Goal: Information Seeking & Learning: Learn about a topic

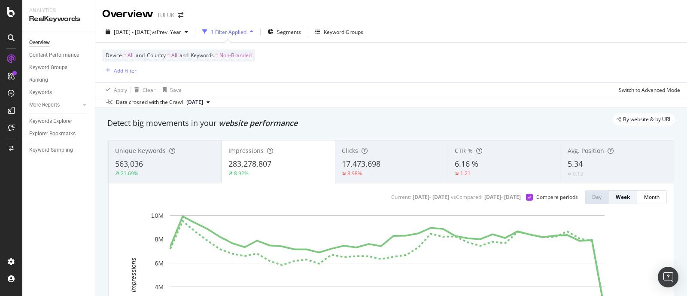
click at [367, 153] on div "Clicks" at bounding box center [392, 150] width 100 height 9
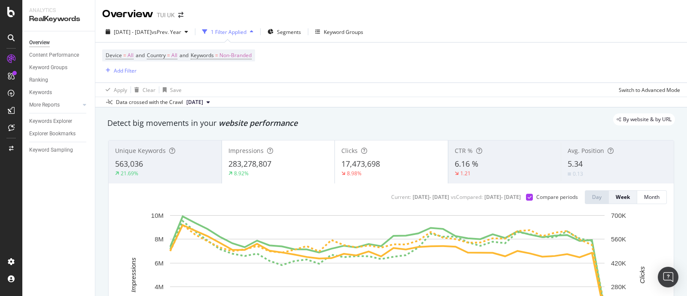
click at [288, 164] on div "283,278,807" at bounding box center [278, 163] width 100 height 11
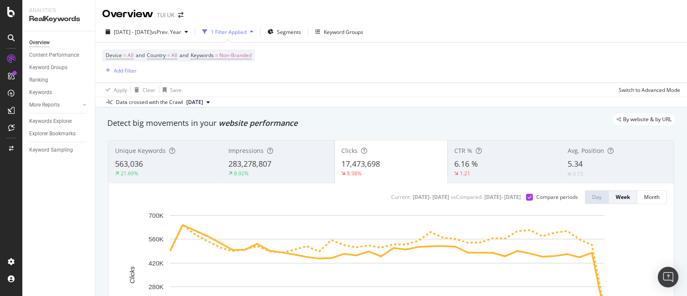
click at [288, 164] on div "283,278,807" at bounding box center [278, 163] width 100 height 11
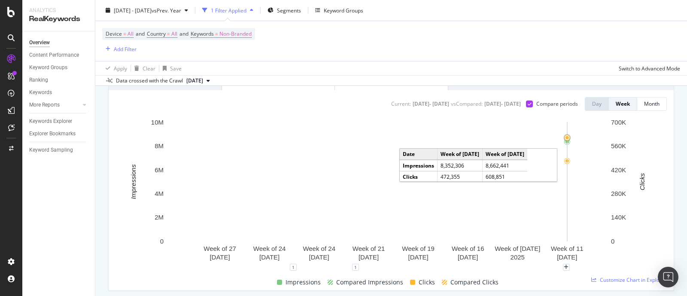
scroll to position [107, 0]
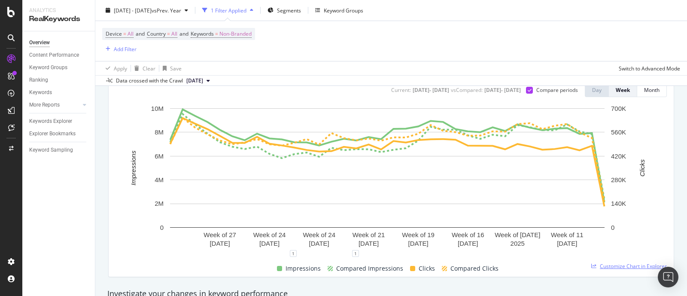
click at [606, 264] on span "Customize Chart in Explorer" at bounding box center [633, 265] width 67 height 7
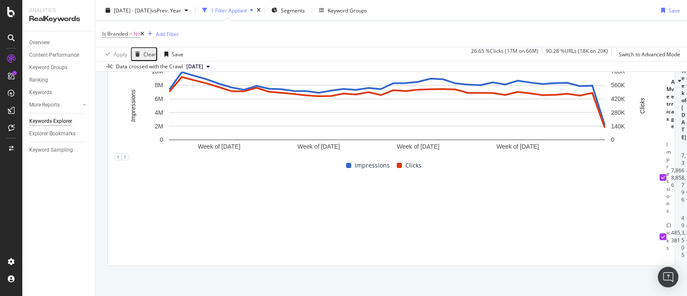
scroll to position [142, 0]
click at [635, 52] on div "Switch to Advanced Mode" at bounding box center [649, 53] width 61 height 7
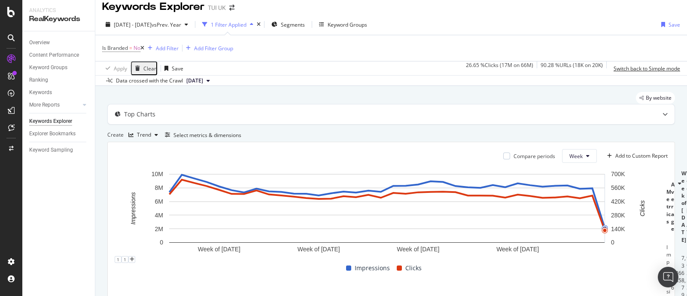
scroll to position [0, 0]
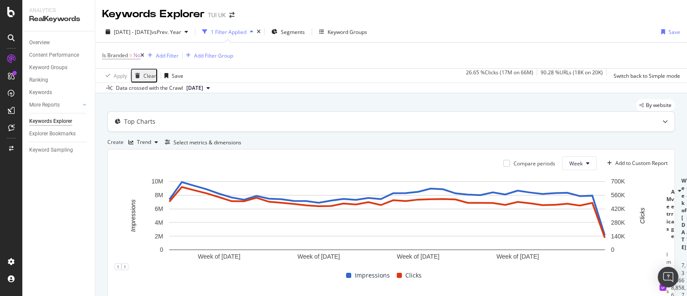
click at [656, 129] on div at bounding box center [665, 122] width 19 height 20
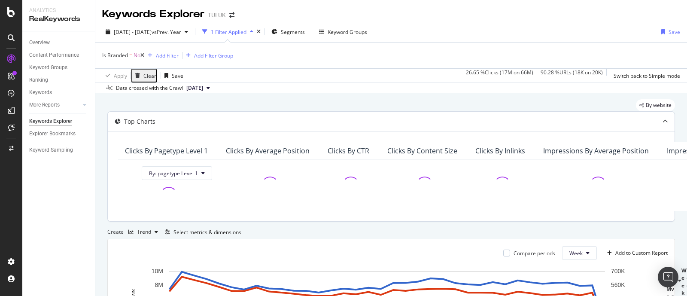
click at [656, 129] on div at bounding box center [665, 122] width 19 height 20
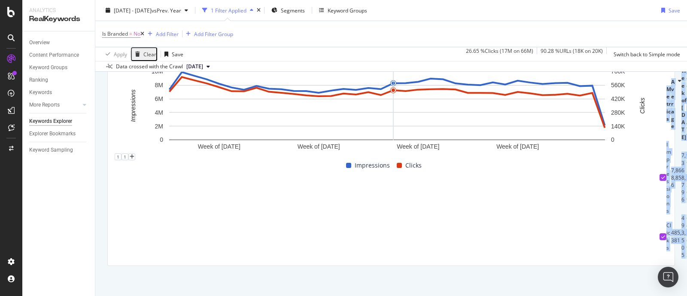
drag, startPoint x: 654, startPoint y: 239, endPoint x: 109, endPoint y: 175, distance: 548.2
click at [109, 175] on div "Compare periods Week Add to Custom Report Week of [DATE] Week of [DATE] Week of…" at bounding box center [391, 153] width 567 height 226
copy table "Metrics Average Week of [DATE] Week of [DATE] Week of [DATE] Week of [DATE] Wee…"
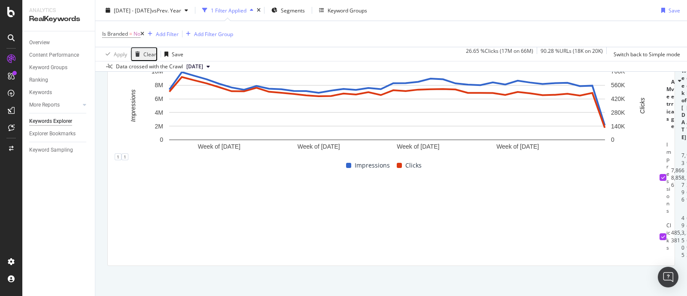
click at [486, 160] on div "Impressions Clicks" at bounding box center [383, 165] width 545 height 10
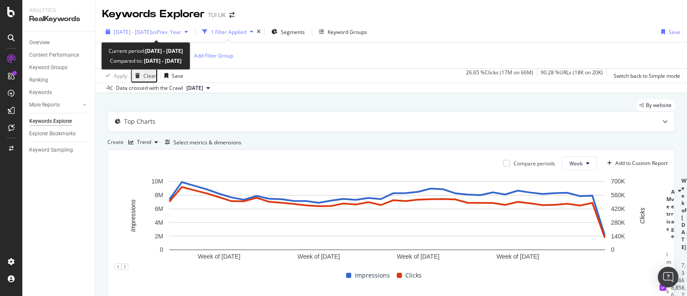
click at [181, 32] on span "vs Prev. Year" at bounding box center [167, 31] width 30 height 7
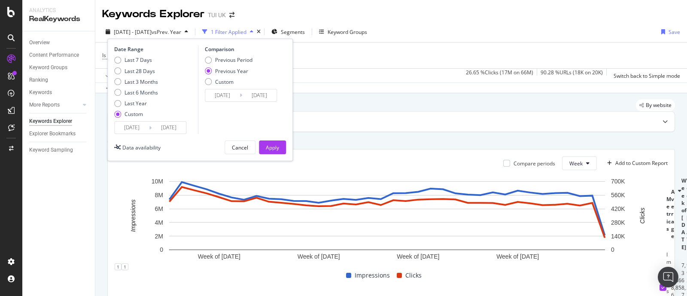
click at [338, 72] on div "Apply Clear Save 26.65 % Clicks ( 17M on 66M ) 90.28 % URLs ( 18K on 20K ) Swit…" at bounding box center [391, 75] width 592 height 14
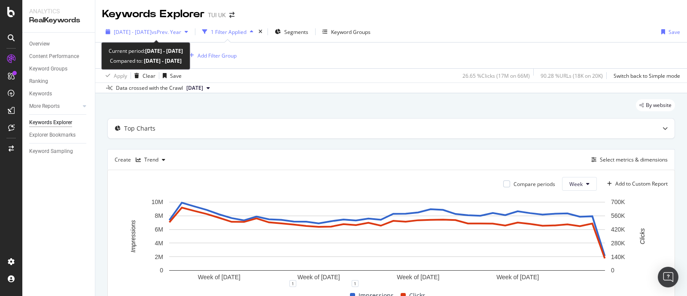
click at [147, 33] on span "[DATE] - [DATE]" at bounding box center [133, 31] width 38 height 7
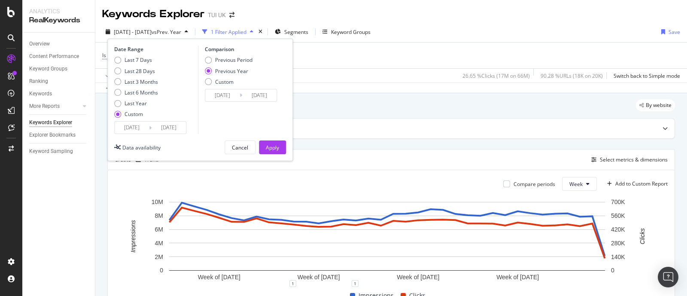
click at [137, 125] on input "[DATE]" at bounding box center [132, 128] width 34 height 12
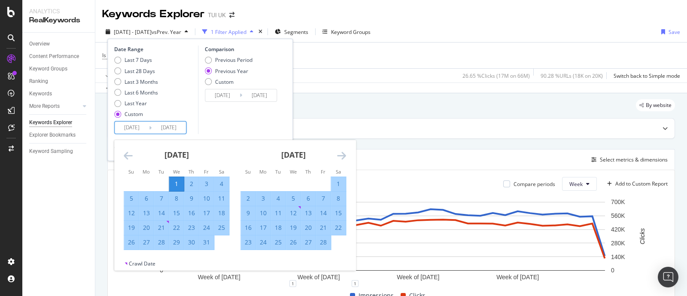
click at [127, 156] on icon "Move backward to switch to the previous month." at bounding box center [128, 155] width 9 height 10
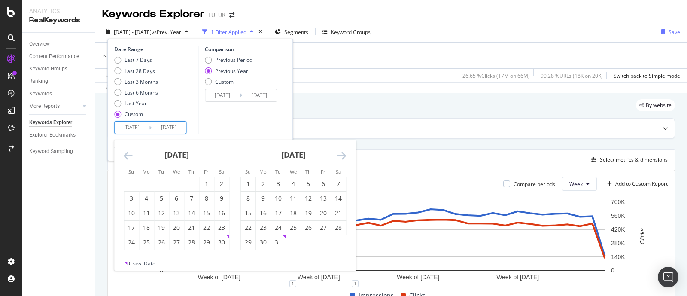
click at [127, 156] on icon "Move backward to switch to the previous month." at bounding box center [128, 155] width 9 height 10
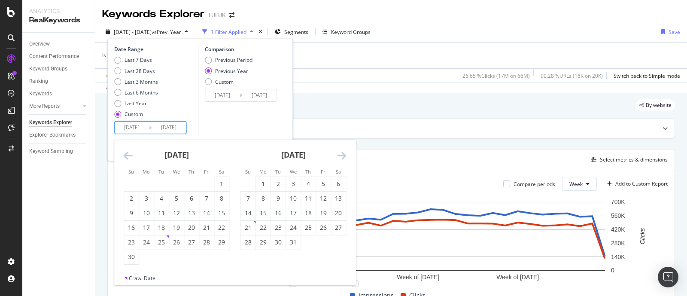
click at [127, 156] on icon "Move backward to switch to the previous month." at bounding box center [128, 155] width 9 height 10
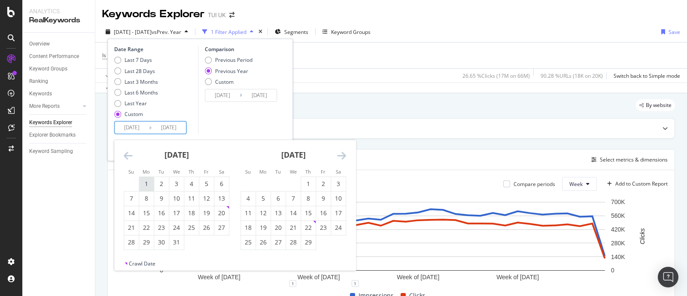
click at [144, 185] on div "1" at bounding box center [146, 183] width 15 height 9
type input "2024/01/01"
type input "2023/01/02"
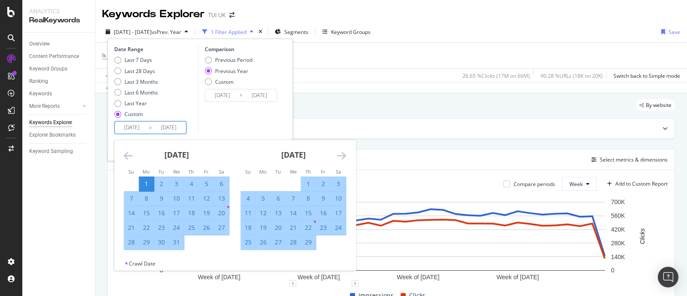
click at [341, 156] on icon "Move forward to switch to the next month." at bounding box center [341, 155] width 9 height 10
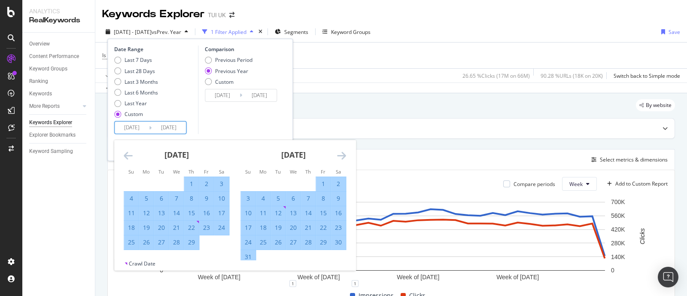
click at [341, 156] on icon "Move forward to switch to the next month." at bounding box center [341, 155] width 9 height 10
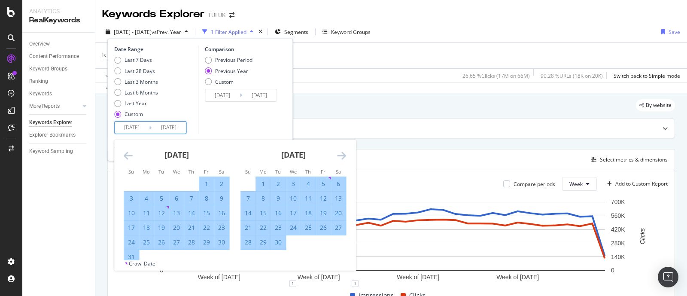
click at [341, 156] on icon "Move forward to switch to the next month." at bounding box center [341, 155] width 9 height 10
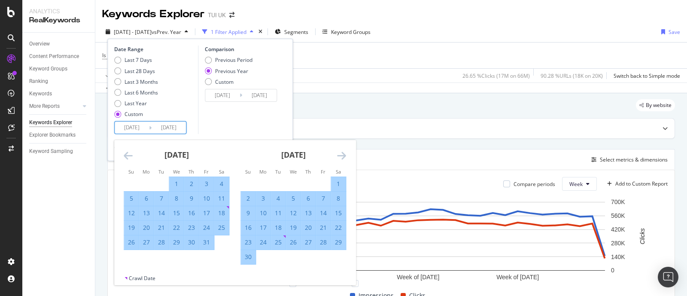
click at [341, 156] on icon "Move forward to switch to the next month." at bounding box center [341, 155] width 9 height 10
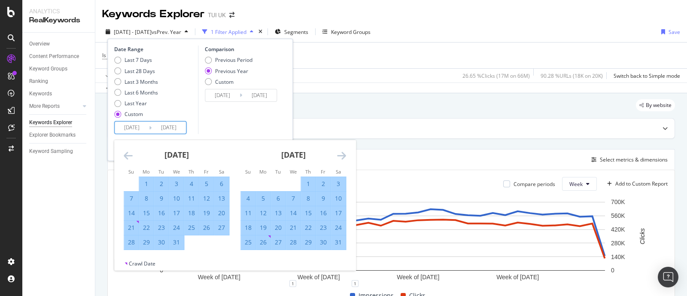
click at [341, 156] on icon "Move forward to switch to the next month." at bounding box center [341, 155] width 9 height 10
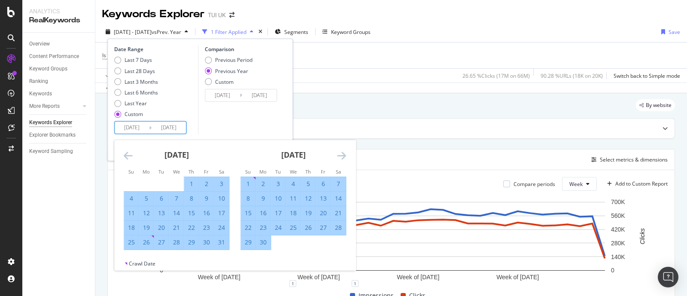
click at [341, 156] on icon "Move forward to switch to the next month." at bounding box center [341, 155] width 9 height 10
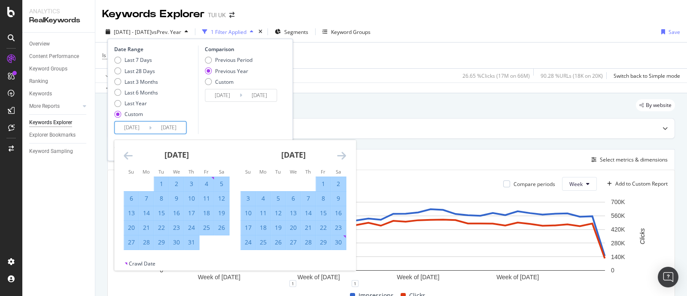
click at [341, 156] on icon "Move forward to switch to the next month." at bounding box center [341, 155] width 9 height 10
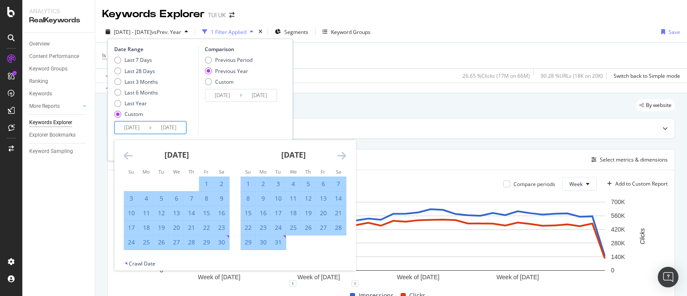
click at [129, 155] on icon "Move backward to switch to the previous month." at bounding box center [128, 155] width 9 height 10
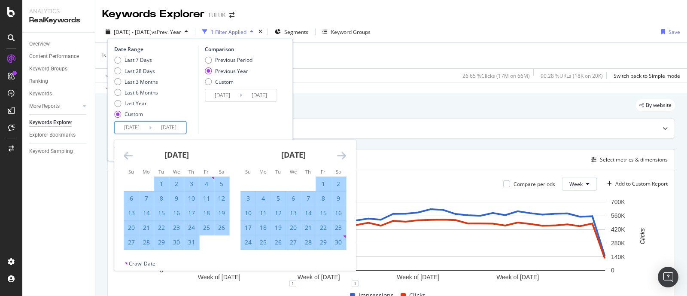
click at [129, 155] on icon "Move backward to switch to the previous month." at bounding box center [128, 155] width 9 height 10
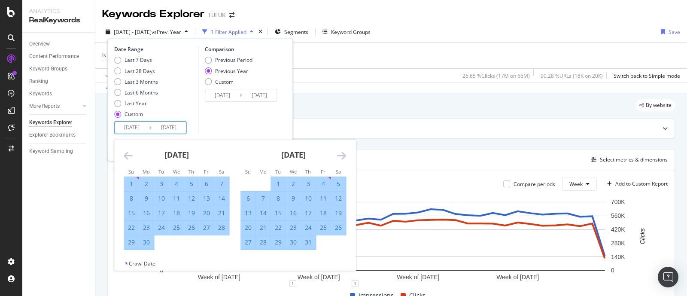
click at [135, 180] on div "1" at bounding box center [131, 183] width 15 height 9
type input "2024/09/01"
type input "2023/09/03"
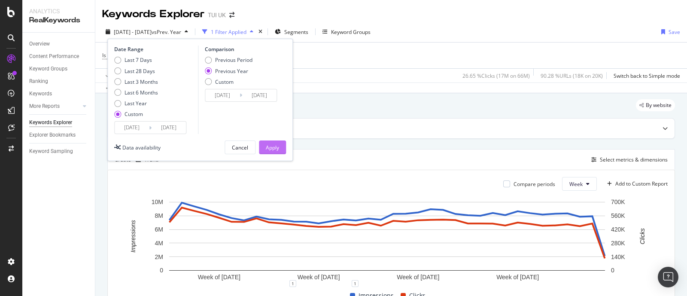
click at [276, 147] on div "Apply" at bounding box center [272, 147] width 13 height 7
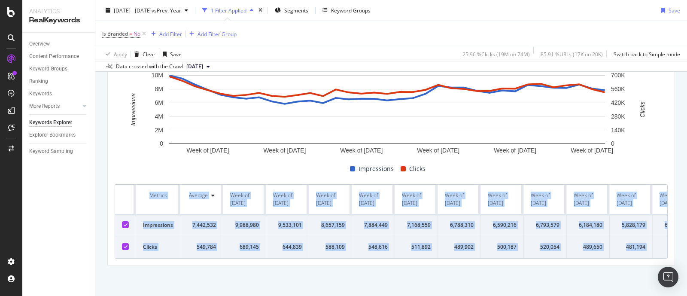
drag, startPoint x: 657, startPoint y: 239, endPoint x: 103, endPoint y: 181, distance: 557.4
click at [103, 181] on div "By website Top Charts Create Trend Select metrics & dimensions Compare periods …" at bounding box center [391, 131] width 592 height 329
copy table "Metrics Average Week of 1 Jan. 2024 Week of 8 Jan. 2024 Week of 15 Jan. 2024 We…"
